Goal: Task Accomplishment & Management: Complete application form

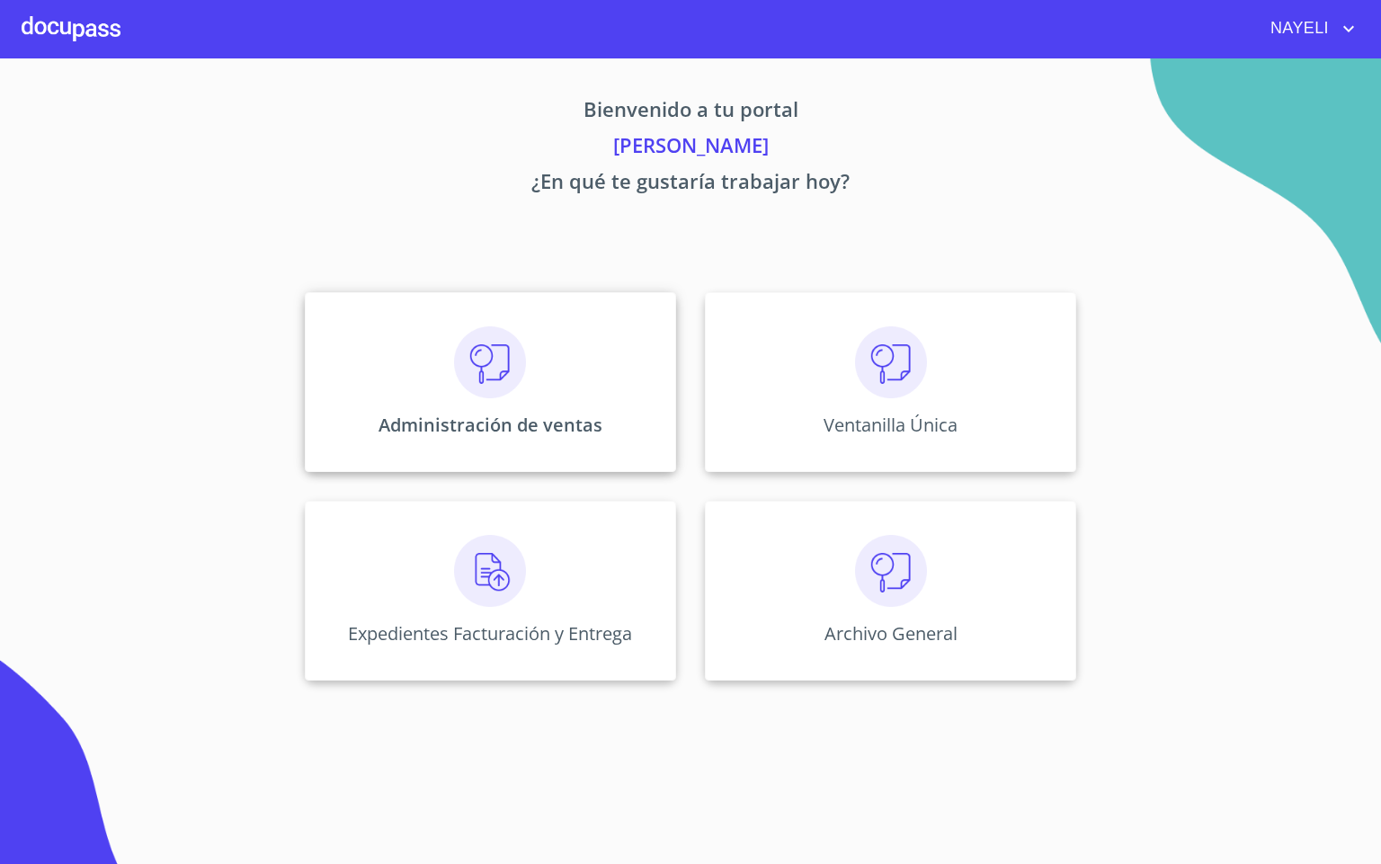
click at [515, 372] on img at bounding box center [490, 362] width 72 height 72
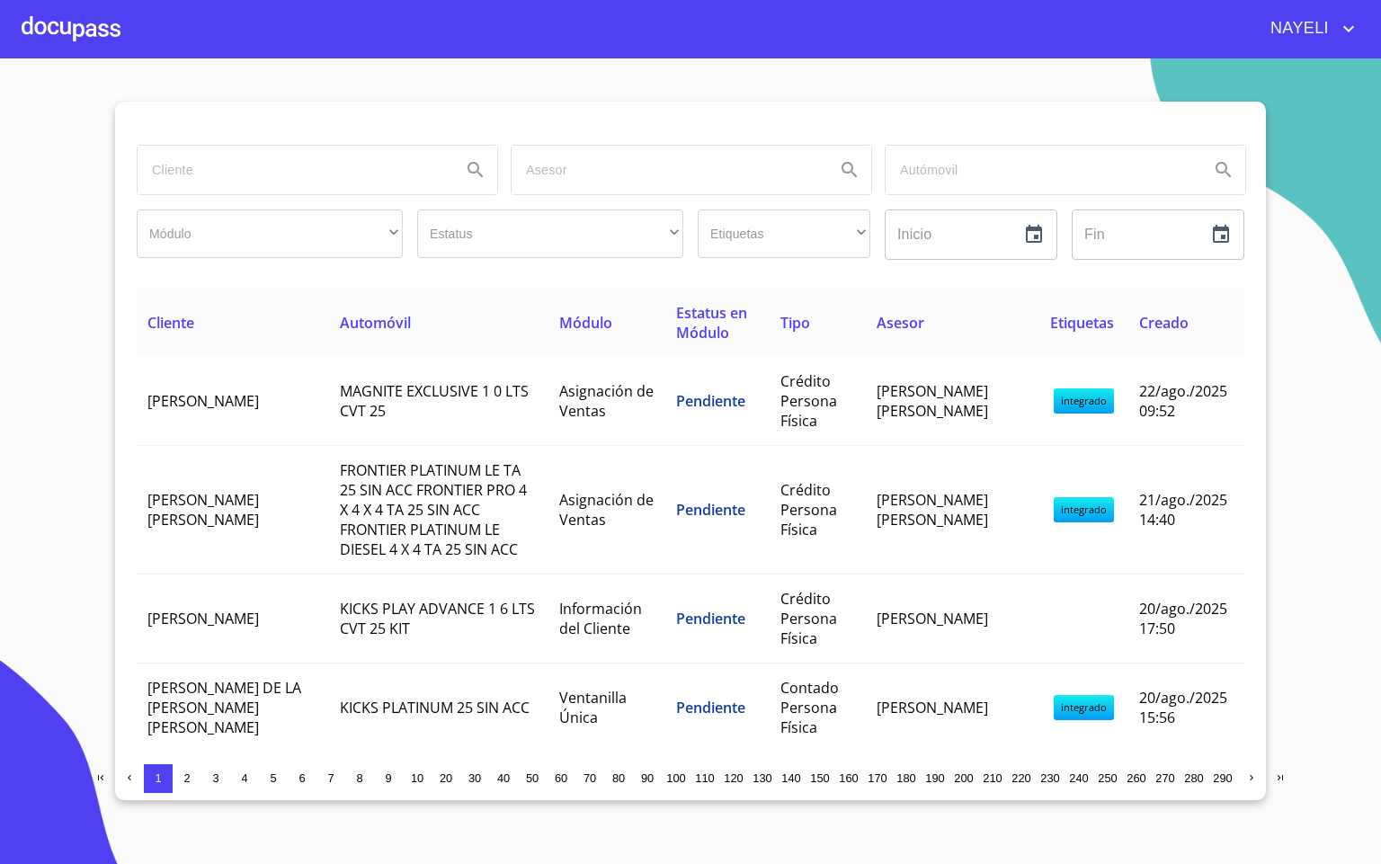
click at [337, 178] on input "search" at bounding box center [292, 170] width 309 height 49
type input "maria del"
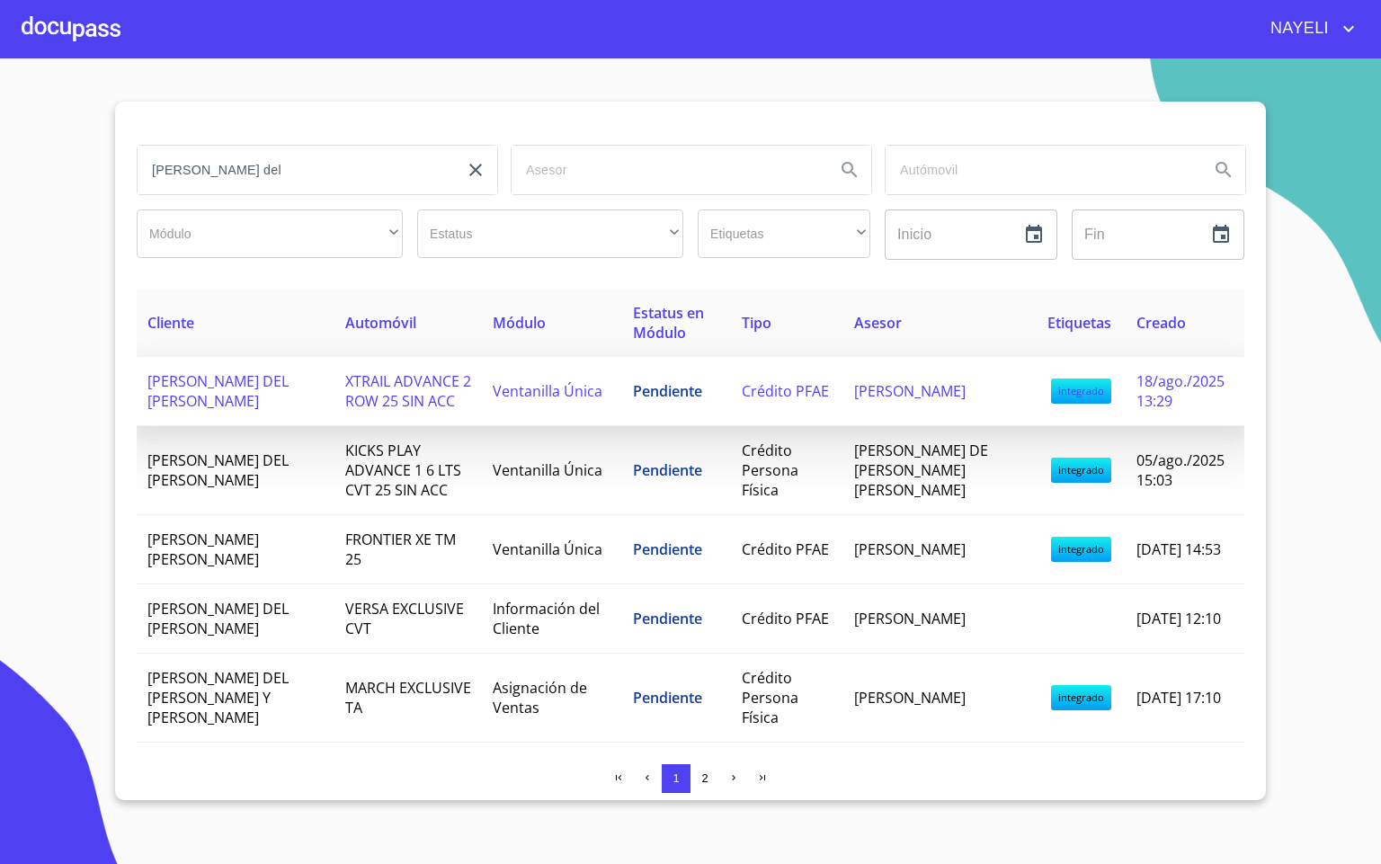
click at [308, 402] on td "MARIA DEL SOCORRO ESCOTO ESCAMILLA" at bounding box center [236, 391] width 198 height 69
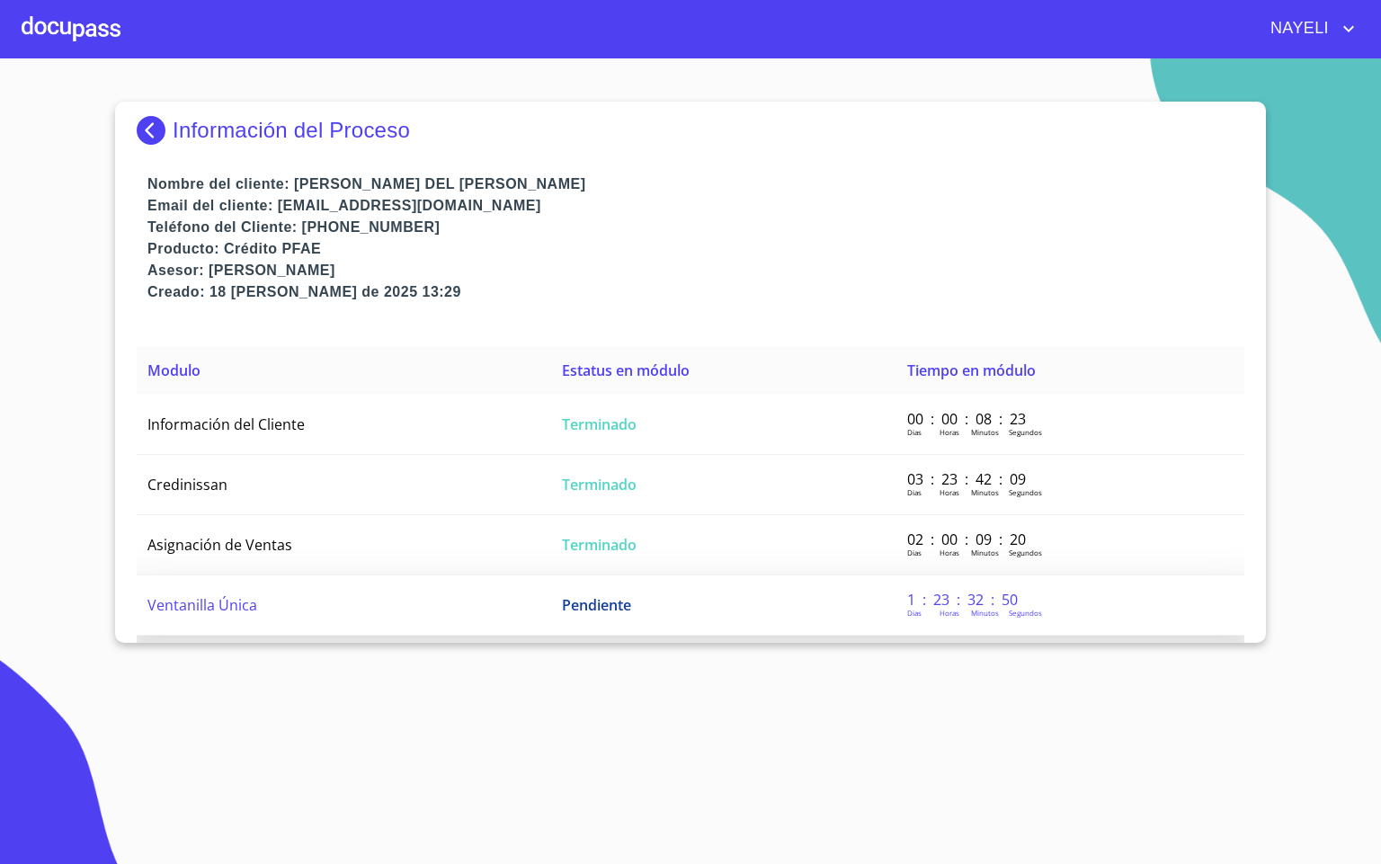
click at [299, 593] on td "Ventanilla Única" at bounding box center [344, 605] width 415 height 60
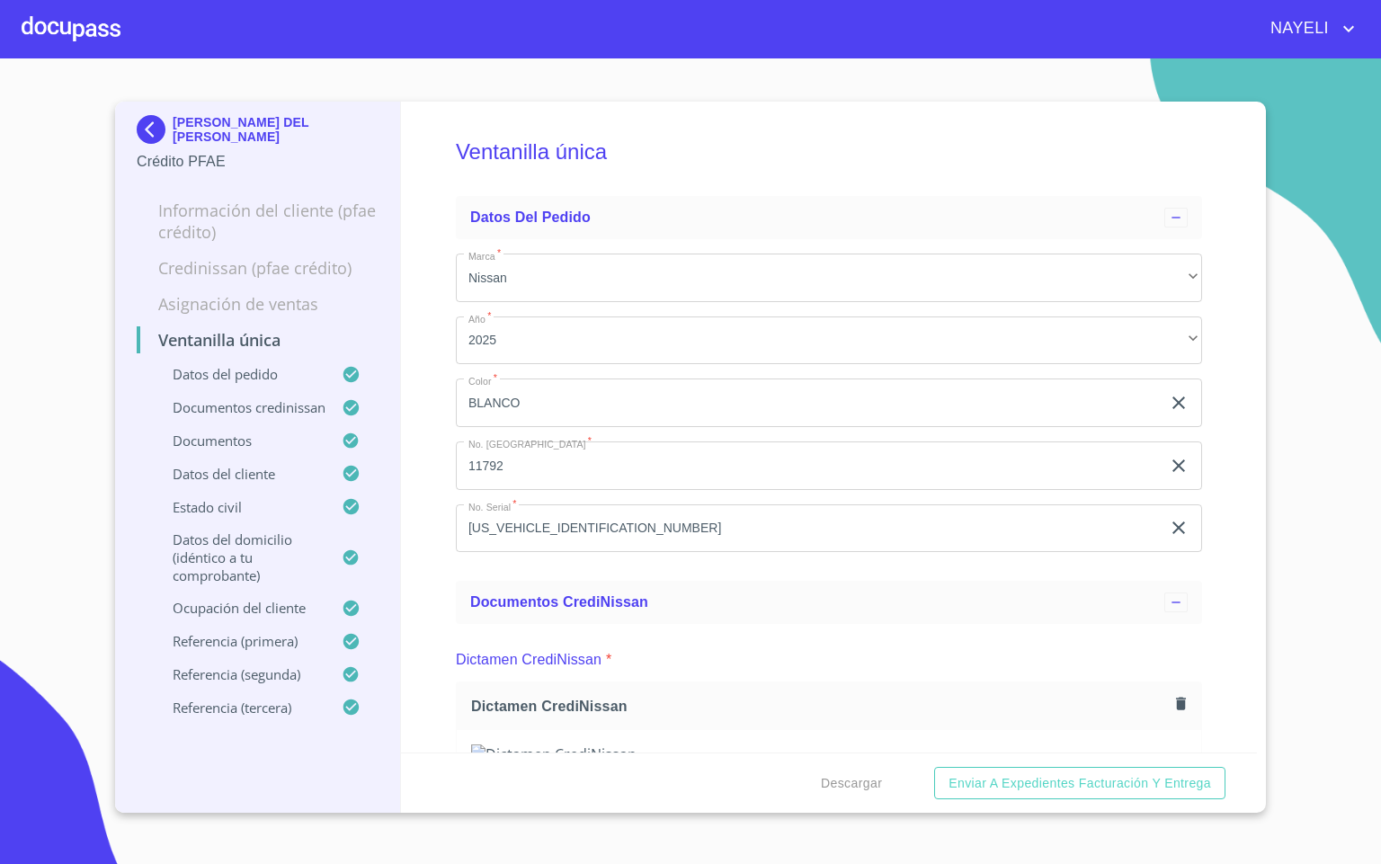
click at [1204, 538] on div "Ventanilla única Datos del pedido Marca   * Nissan ​ Año   * 2025 ​ Color   * B…" at bounding box center [829, 427] width 857 height 651
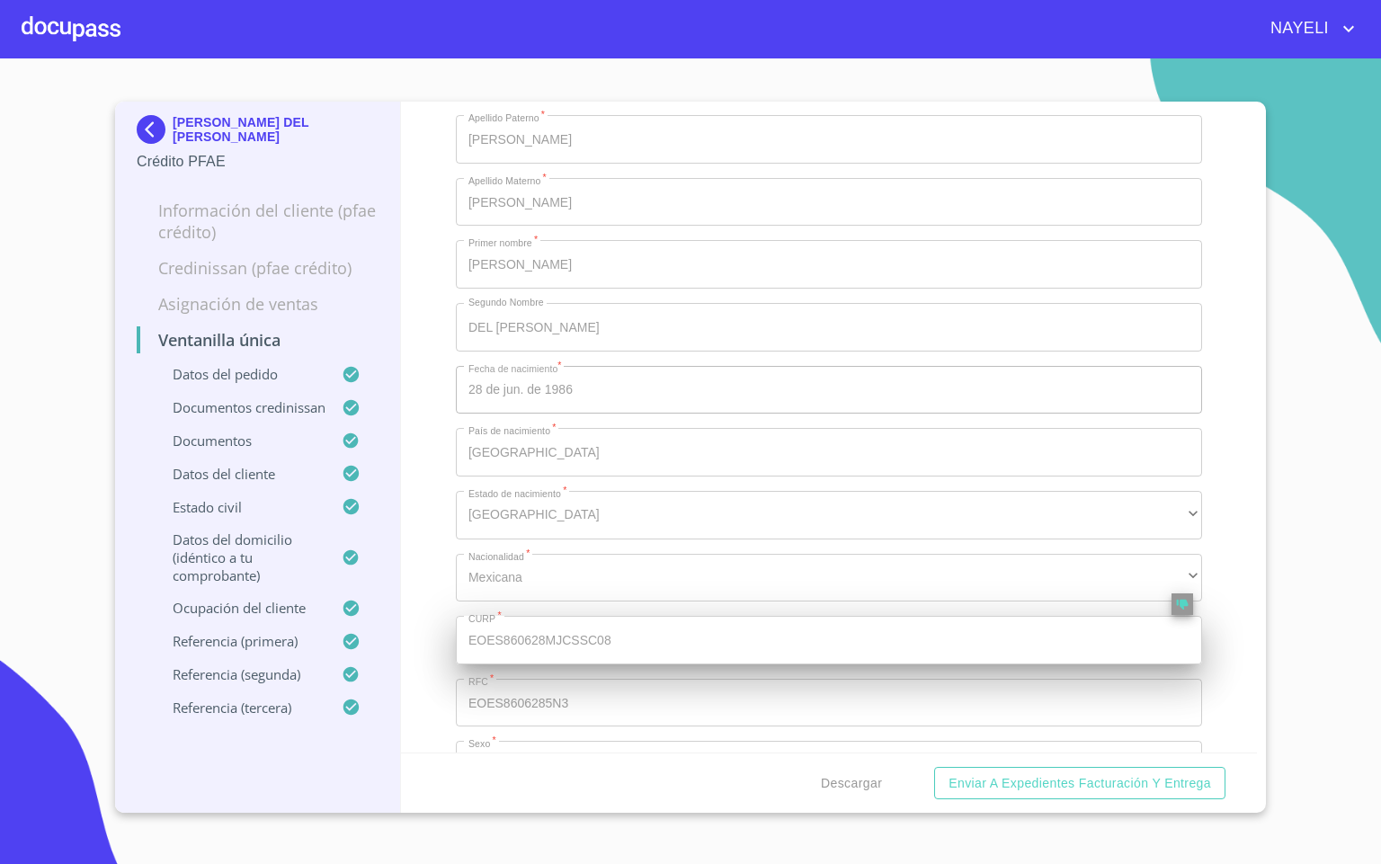
scroll to position [6609, 0]
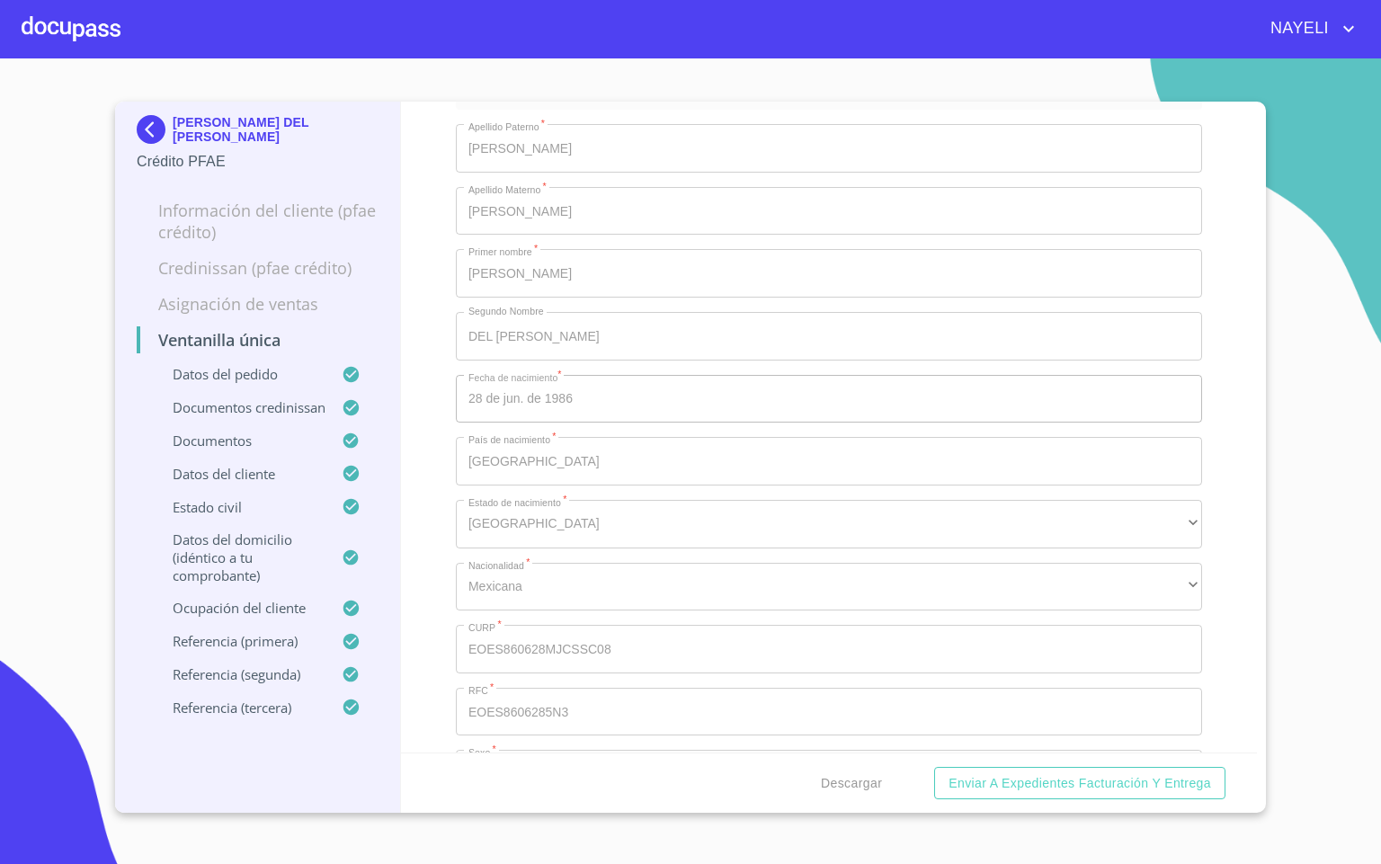
click at [71, 43] on div at bounding box center [71, 29] width 99 height 58
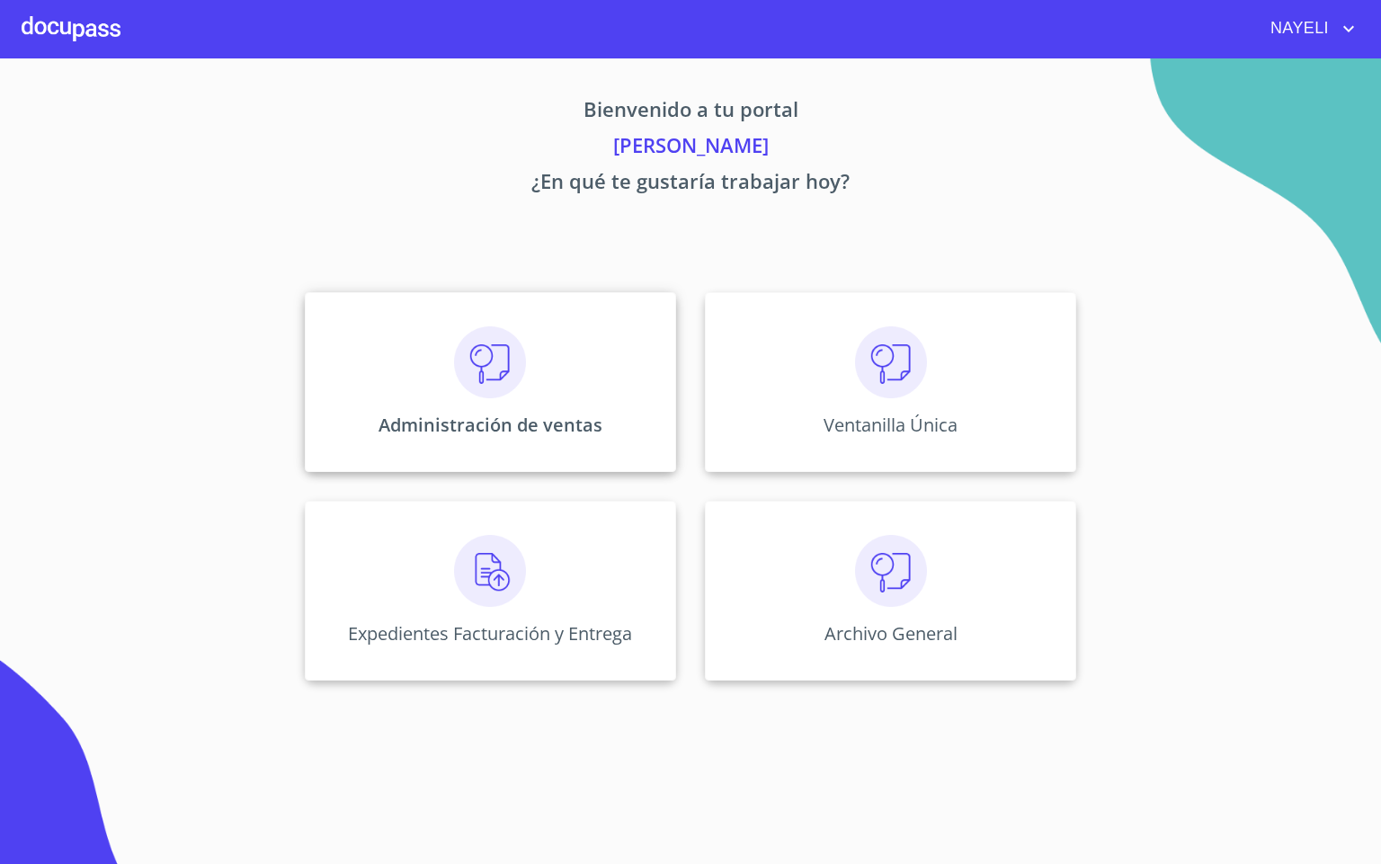
click at [497, 410] on div "Administración de ventas" at bounding box center [490, 382] width 371 height 180
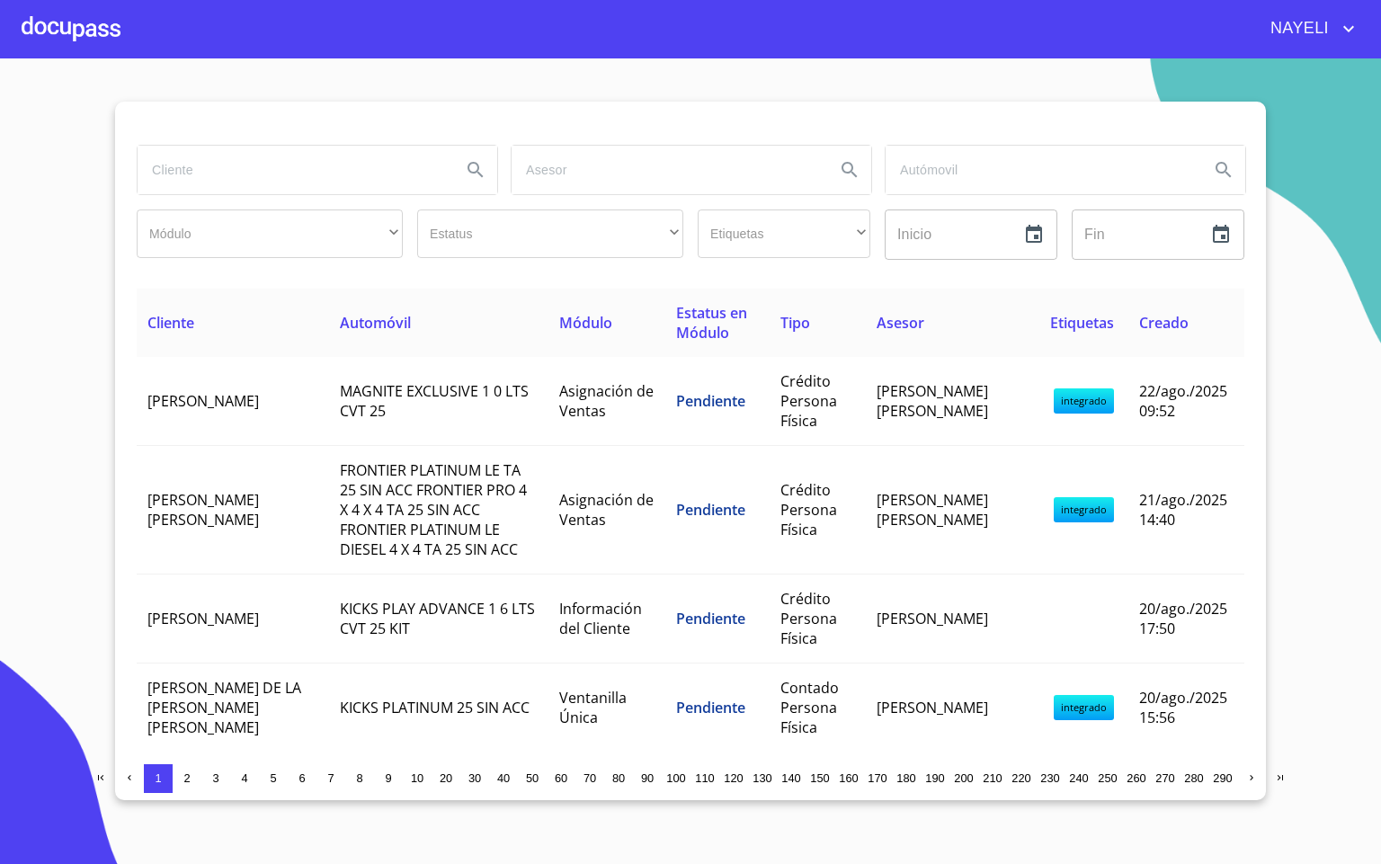
click at [202, 190] on input "search" at bounding box center [292, 170] width 309 height 49
type input "semillas"
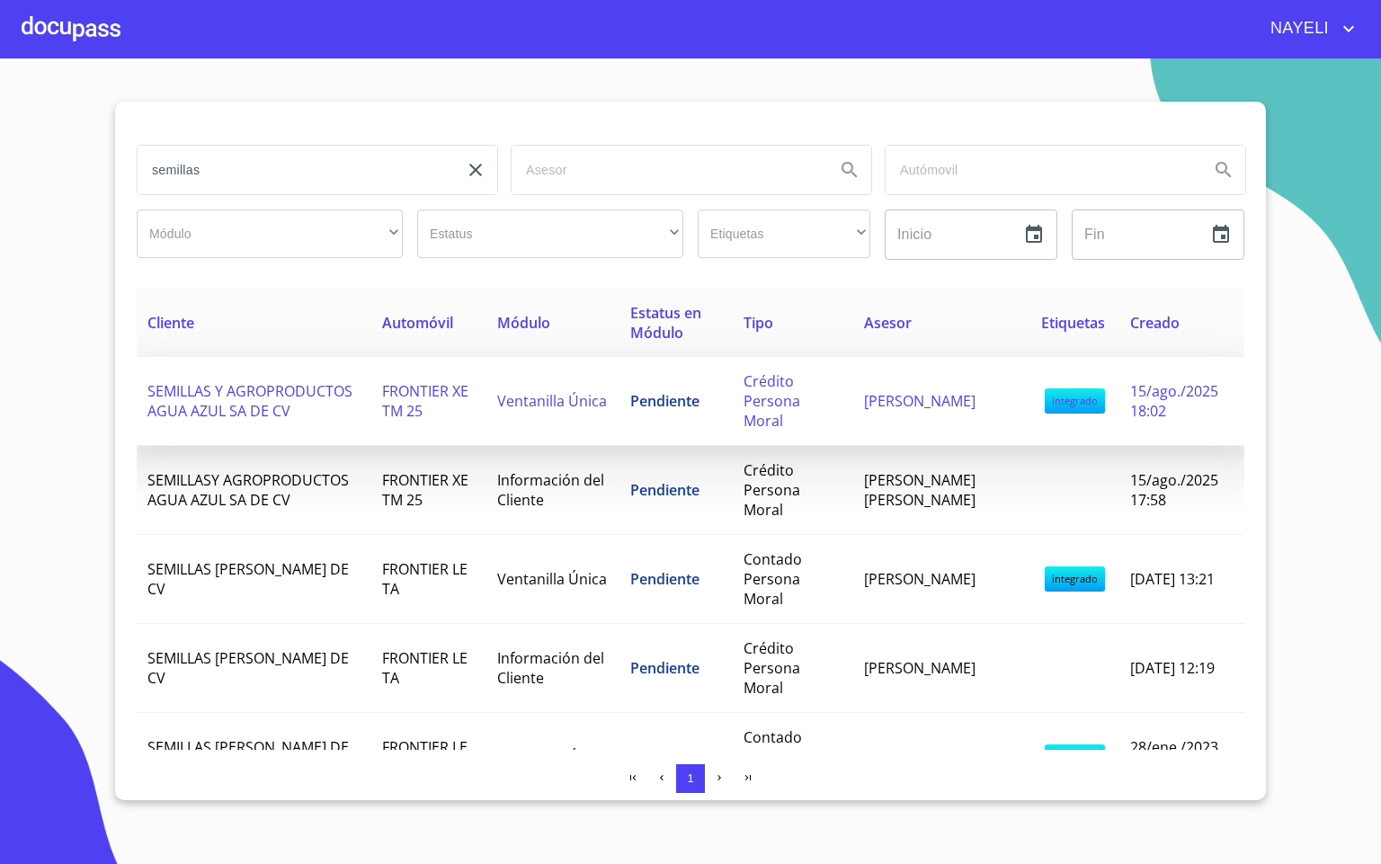
click at [268, 421] on td "SEMILLAS Y AGROPRODUCTOS AGUA AZUL SA DE CV" at bounding box center [254, 401] width 235 height 89
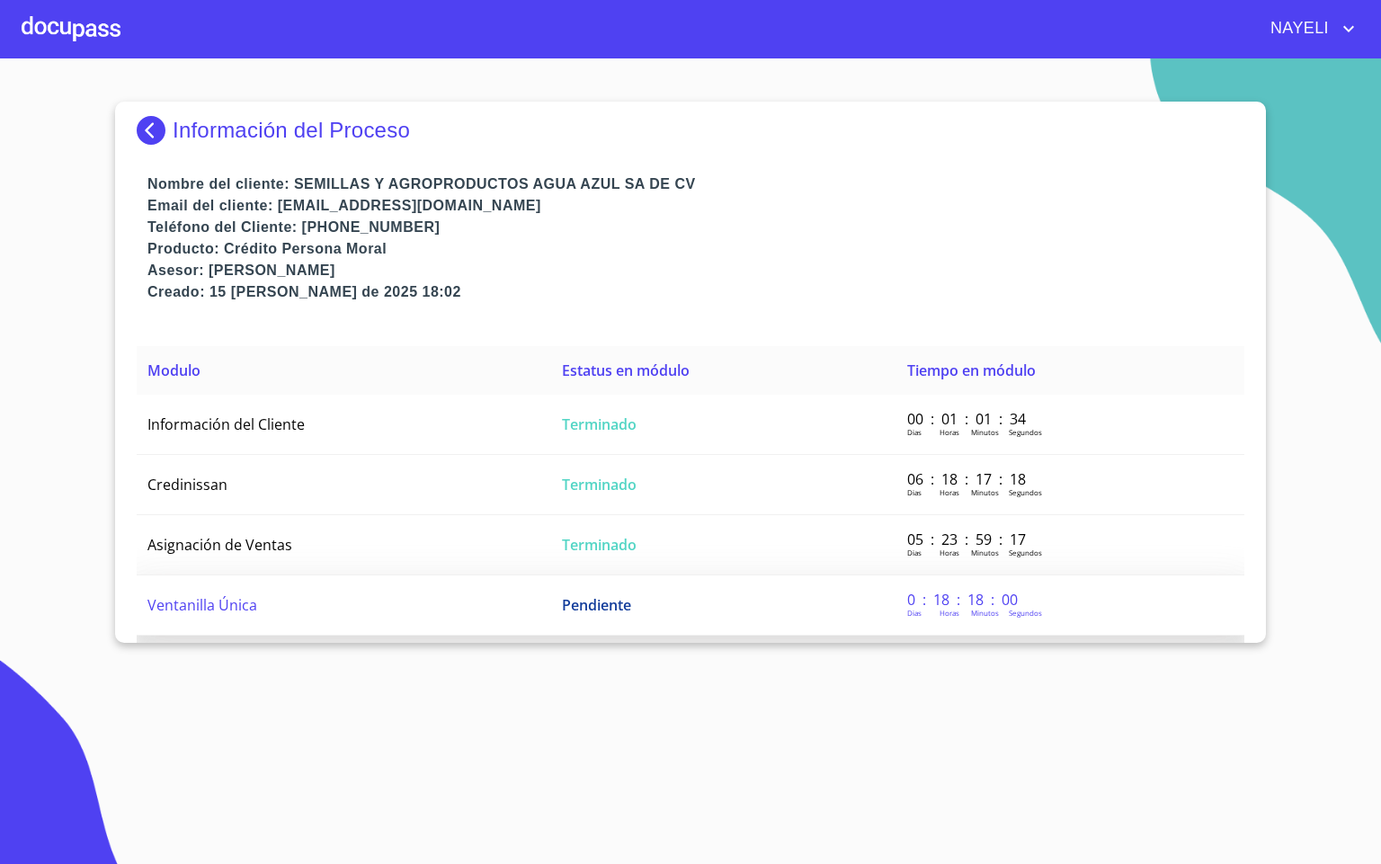
click at [251, 599] on span "Ventanilla Única" at bounding box center [202, 605] width 110 height 20
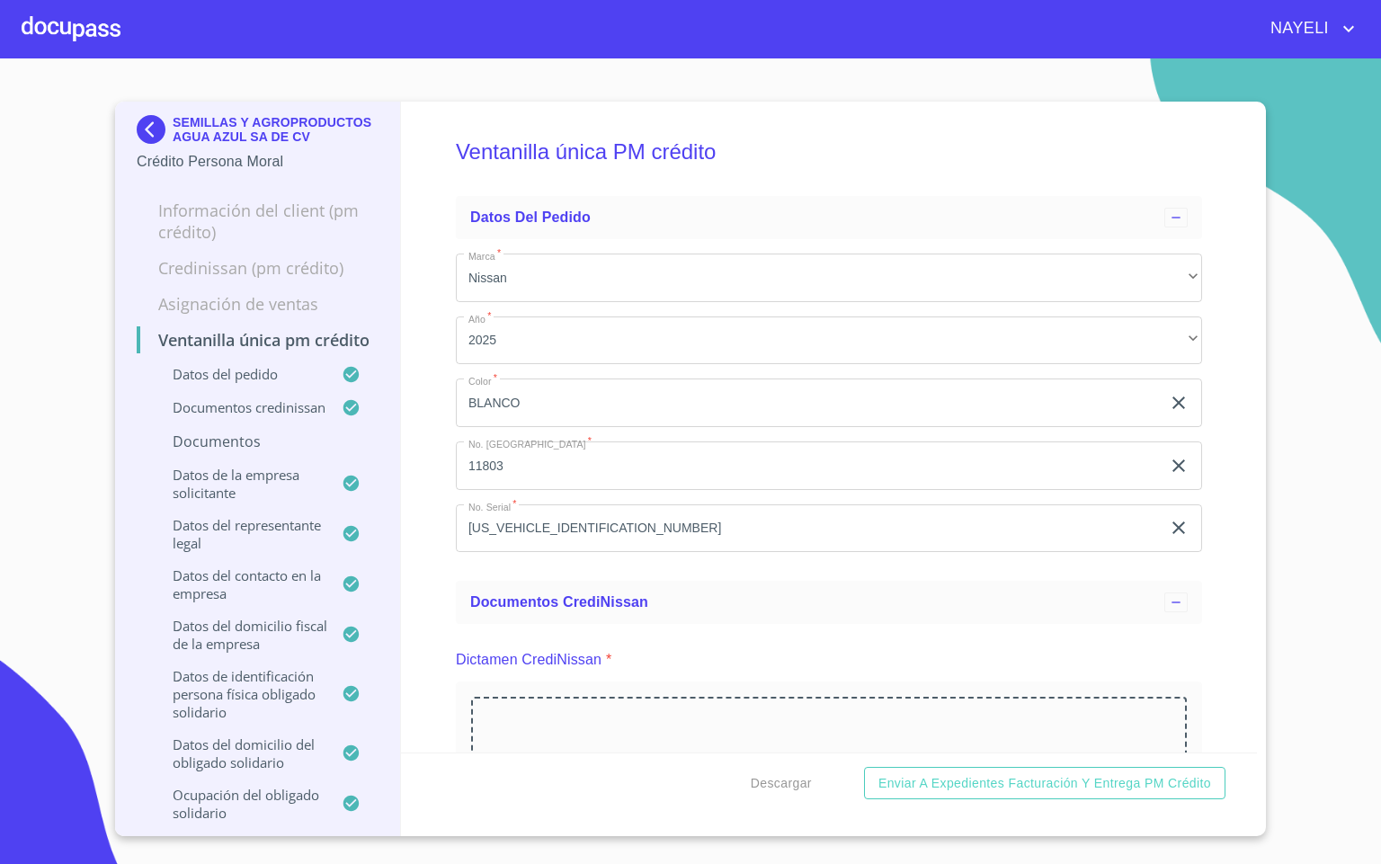
click at [1212, 597] on div "Ventanilla única PM crédito Datos del pedido Marca   * Nissan ​ Año   * 2025 ​ …" at bounding box center [829, 427] width 857 height 651
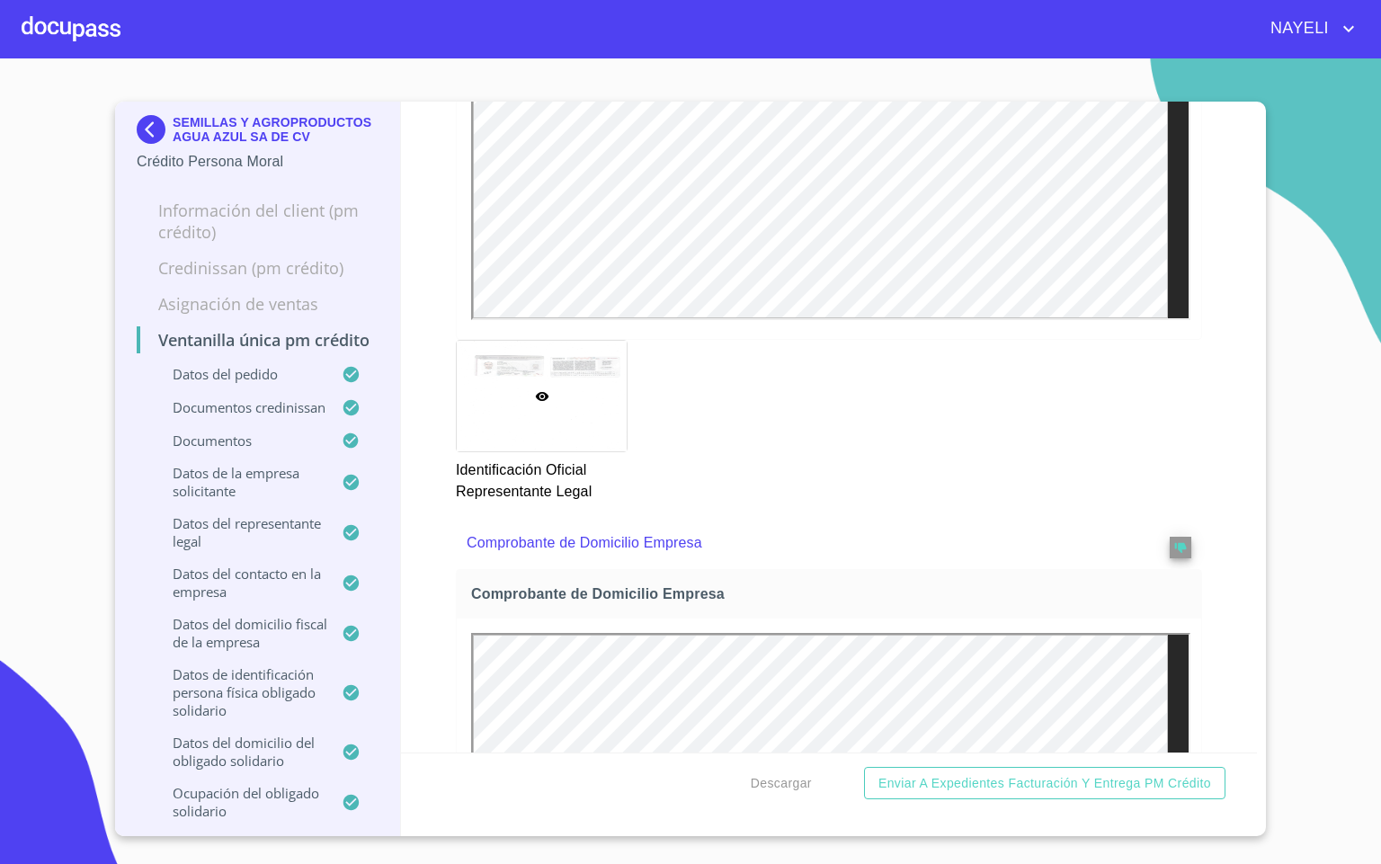
click at [1203, 627] on div "Ventanilla única PM crédito Datos del pedido Marca   * Nissan ​ Año   * 2025 ​ …" at bounding box center [829, 427] width 857 height 651
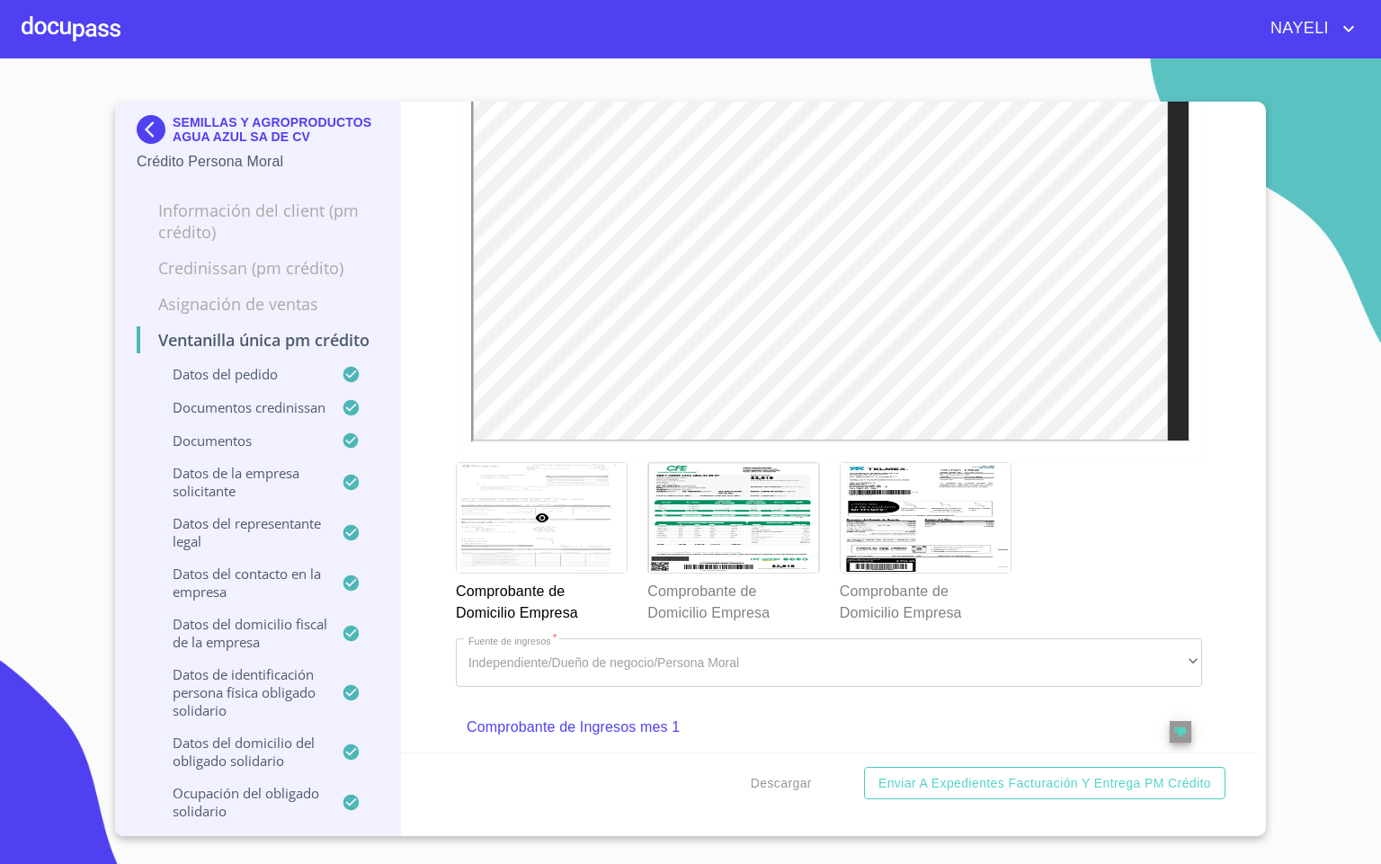
scroll to position [2158, 0]
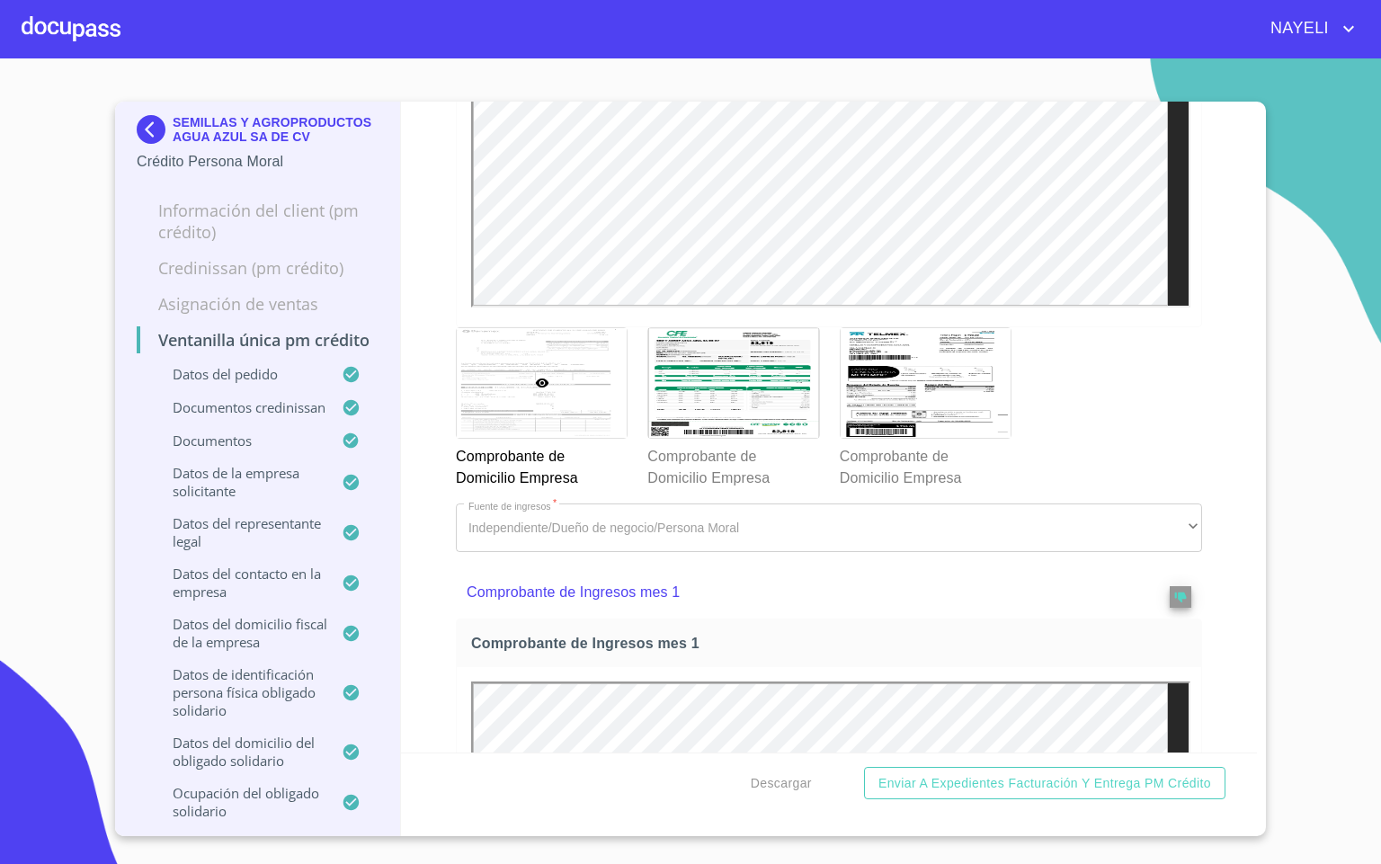
click at [1209, 532] on div "Ventanilla única PM crédito Datos del pedido Marca   * Nissan ​ Año   * 2025 ​ …" at bounding box center [829, 427] width 857 height 651
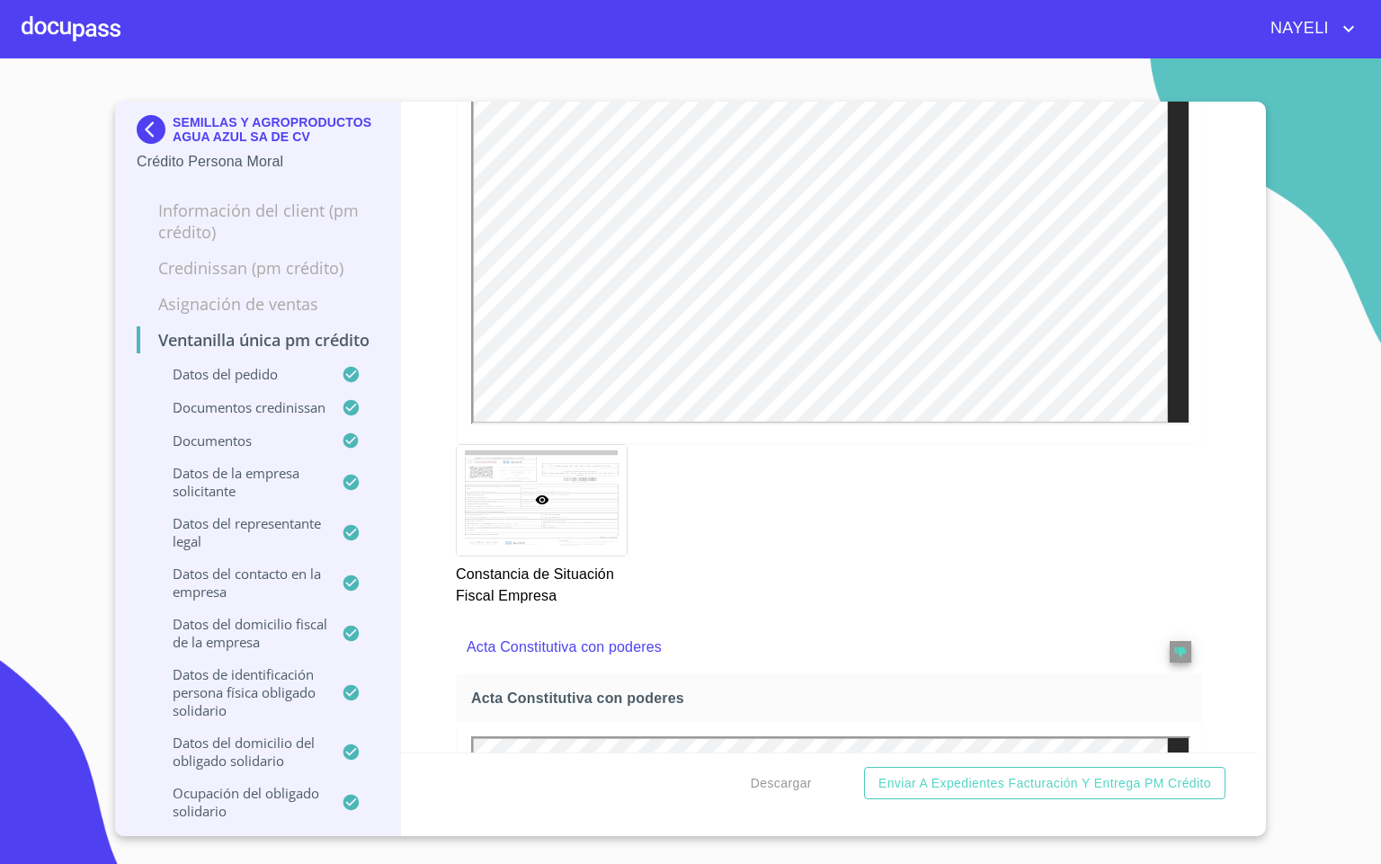
scroll to position [5422, 0]
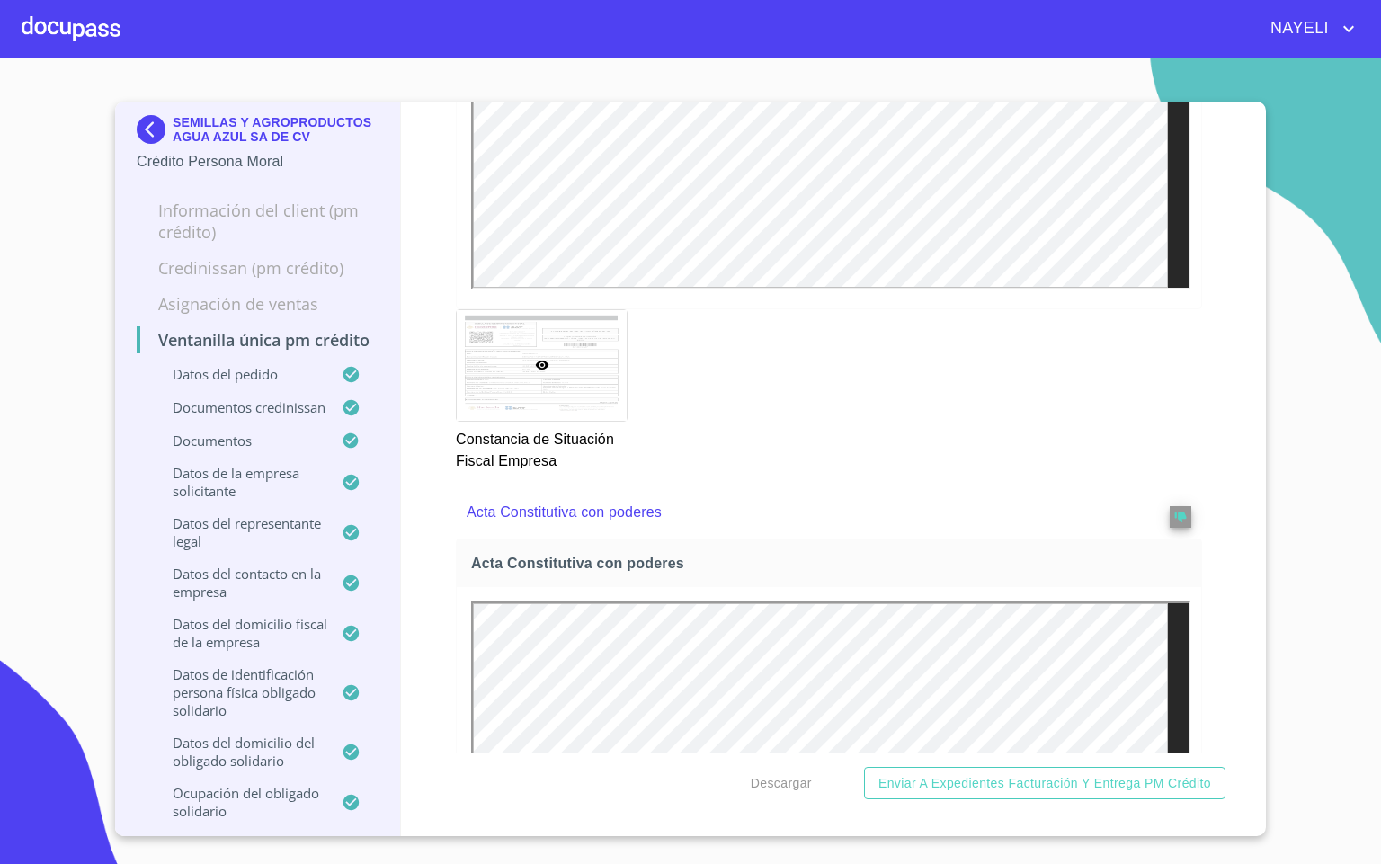
click at [1209, 435] on div "Ventanilla única PM crédito Datos del pedido Marca   * Nissan ​ Año   * 2025 ​ …" at bounding box center [829, 427] width 857 height 651
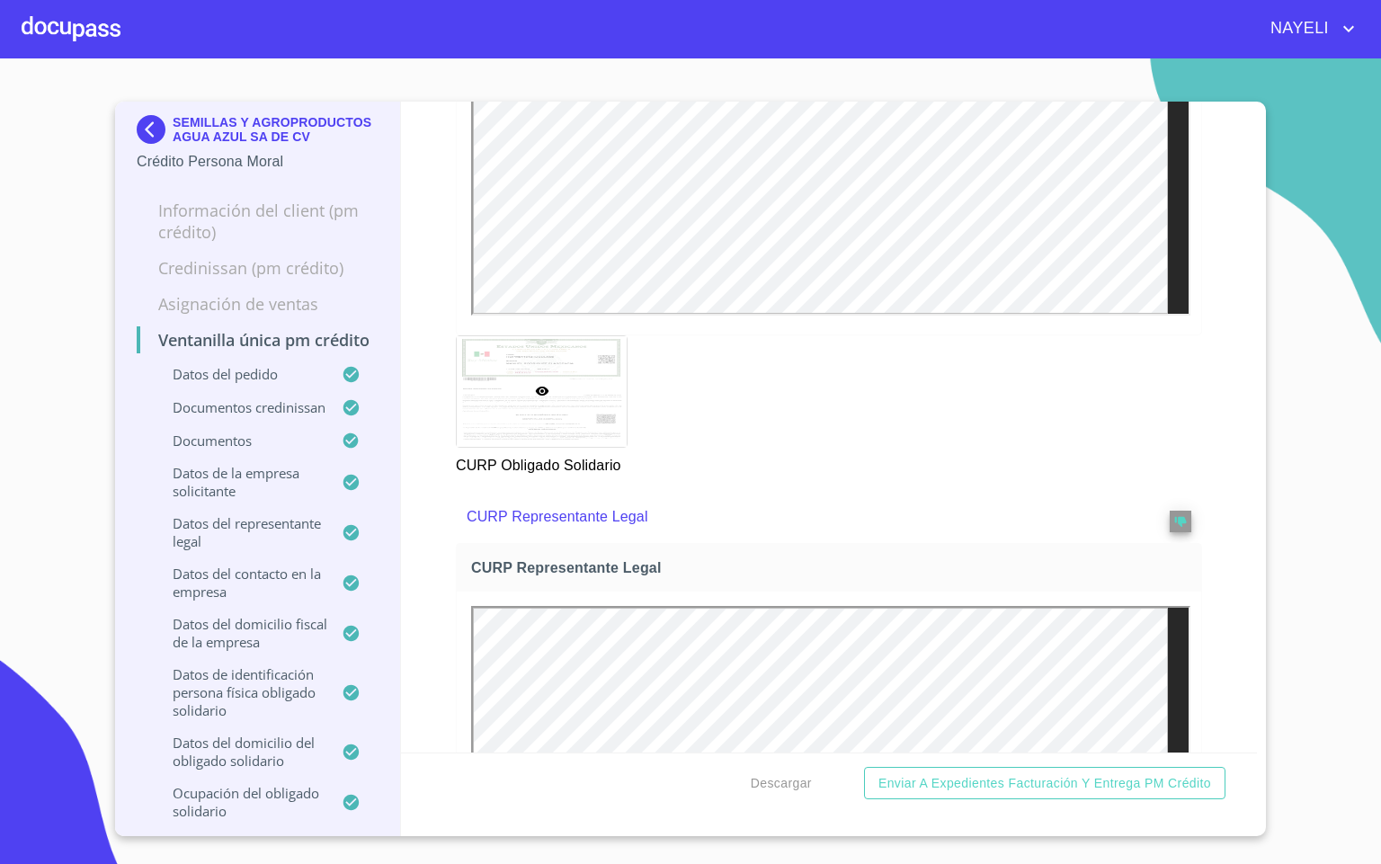
scroll to position [9469, 0]
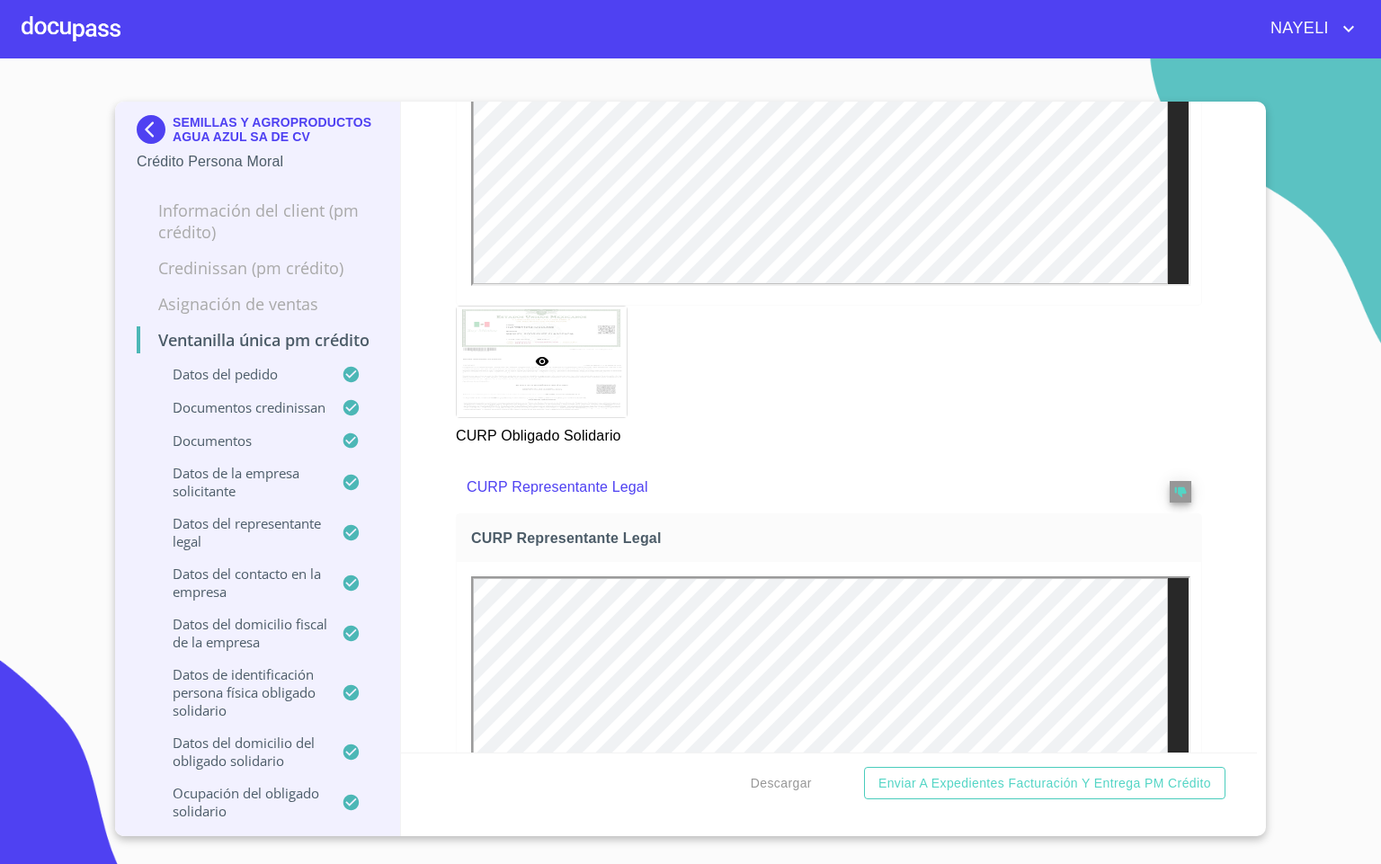
click at [1201, 484] on div "Ventanilla única PM crédito Datos del pedido Marca   * Nissan ​ Año   * 2025 ​ …" at bounding box center [829, 427] width 857 height 651
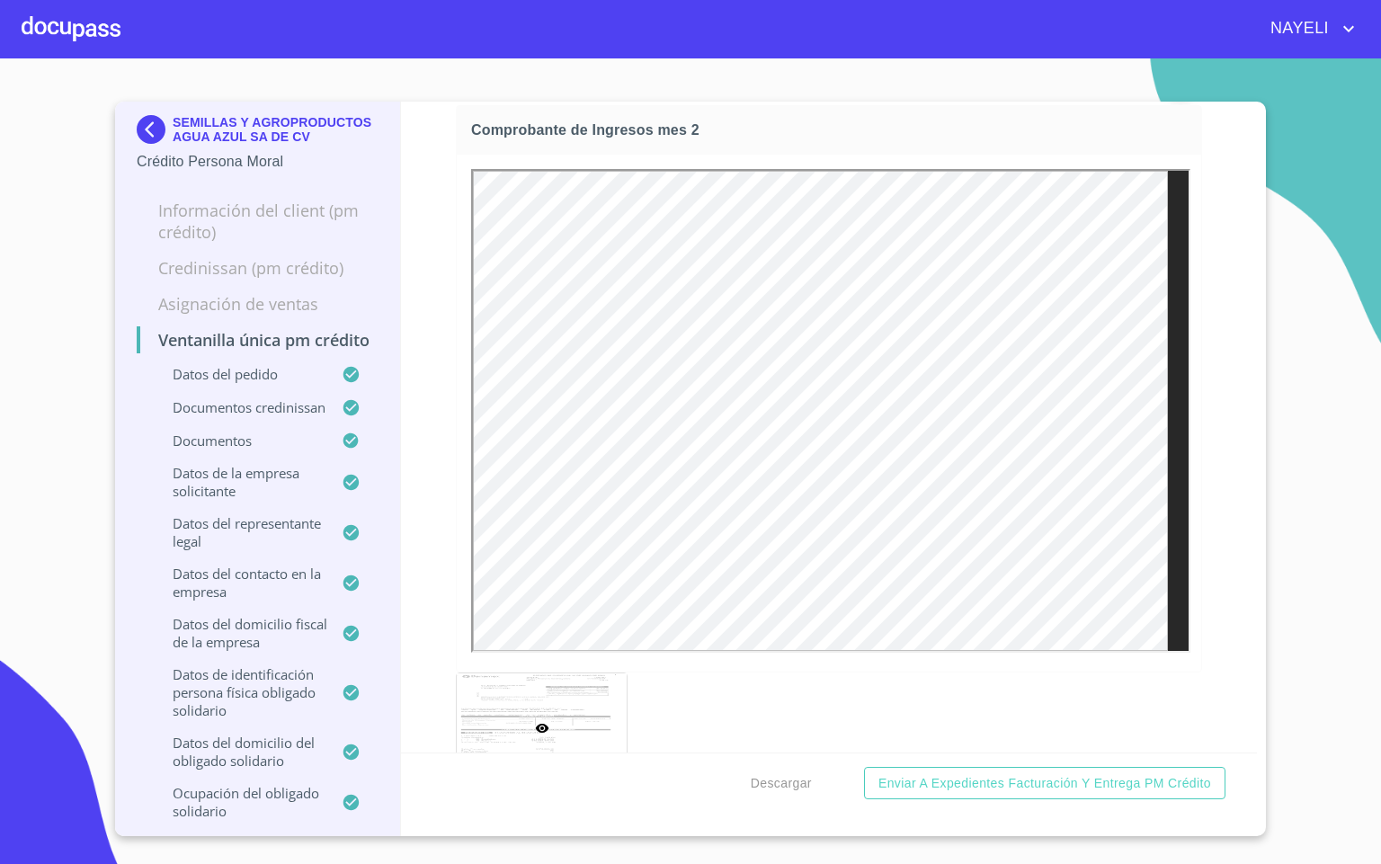
scroll to position [3372, 0]
